Goal: Transaction & Acquisition: Purchase product/service

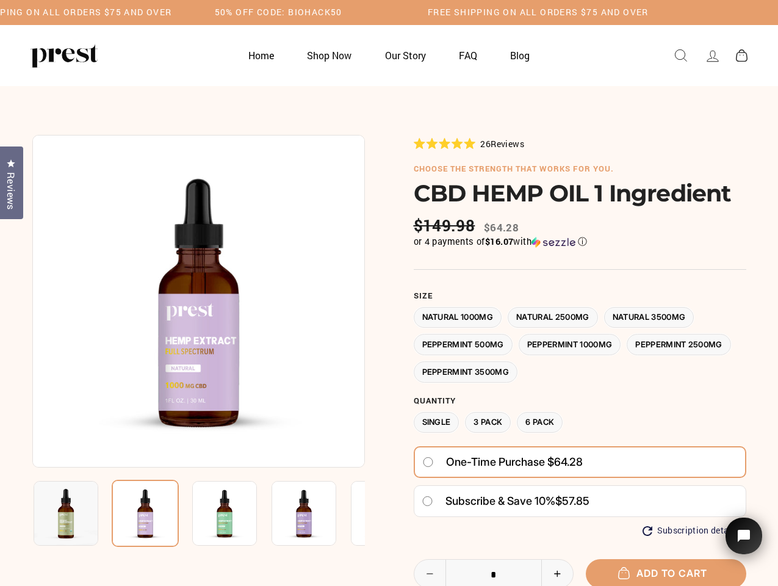
click at [389, 293] on div at bounding box center [389, 445] width 714 height 620
click at [198, 301] on img at bounding box center [198, 301] width 333 height 333
click at [198, 513] on img at bounding box center [224, 513] width 65 height 65
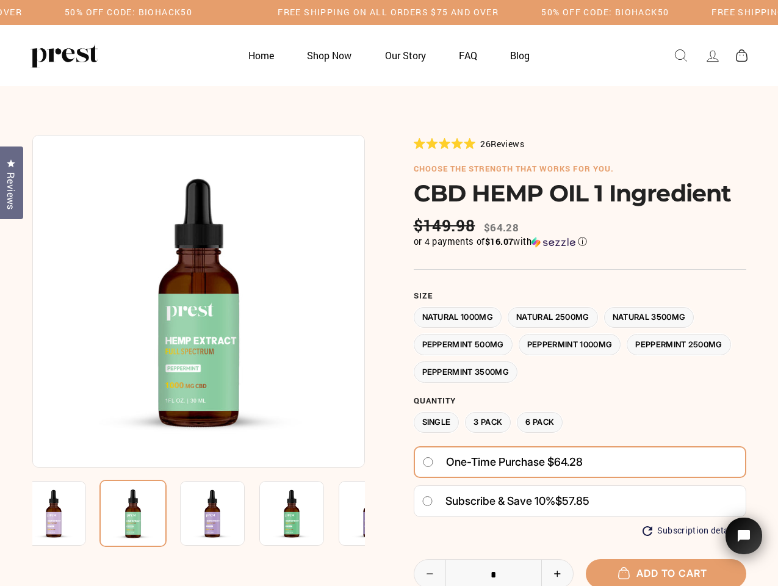
click at [66, 513] on img at bounding box center [53, 513] width 65 height 65
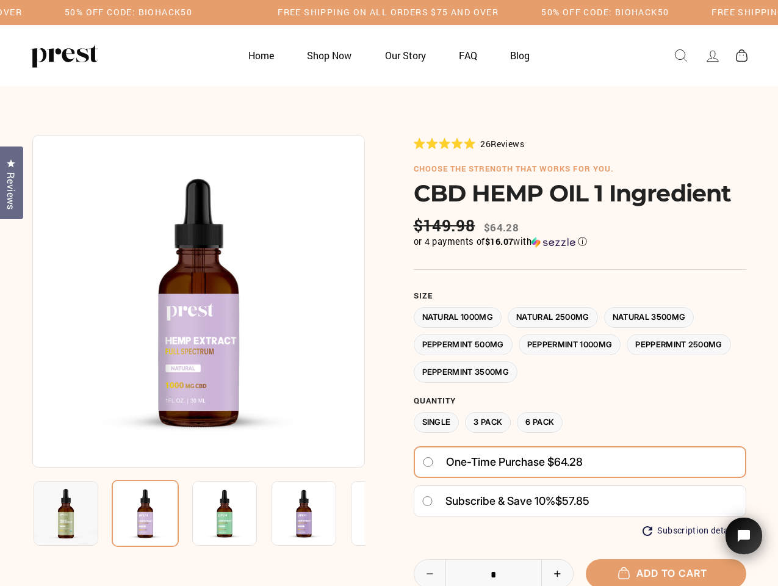
click at [192, 513] on img at bounding box center [224, 513] width 65 height 65
click at [145, 513] on img at bounding box center [145, 513] width 67 height 67
click at [225, 513] on img at bounding box center [224, 513] width 65 height 65
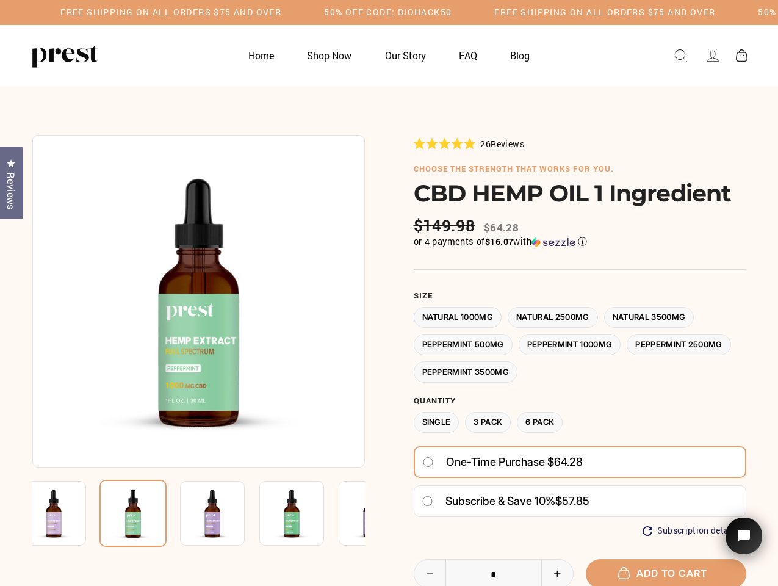
click at [167, 513] on img at bounding box center [133, 513] width 67 height 67
